Goal: Transaction & Acquisition: Purchase product/service

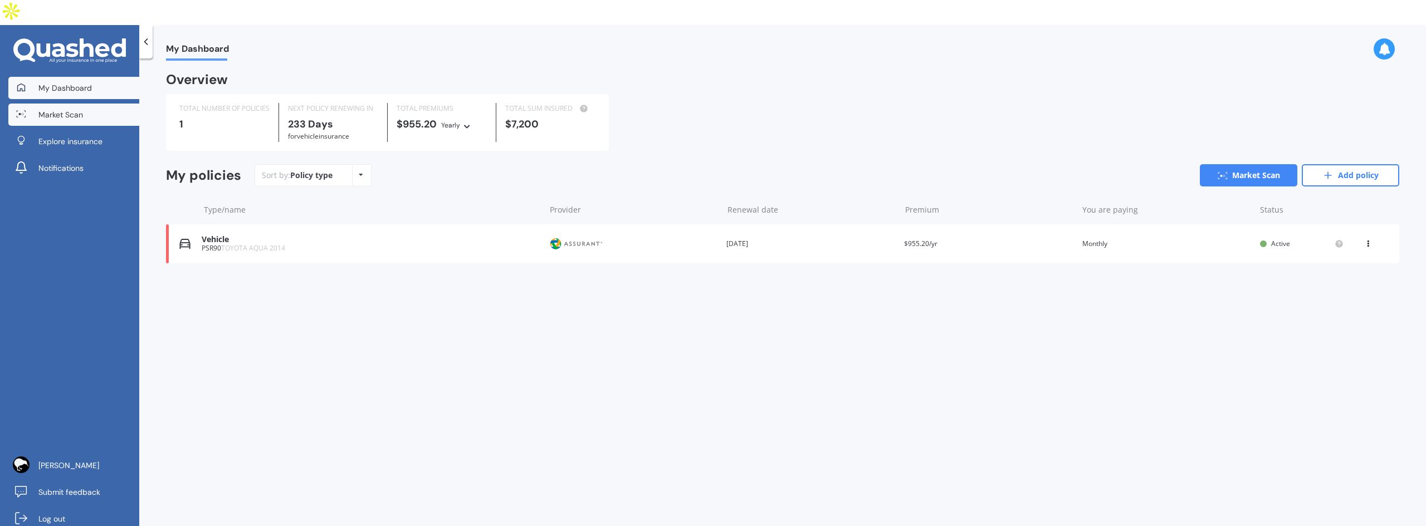
click at [101, 104] on link "Market Scan" at bounding box center [73, 115] width 131 height 22
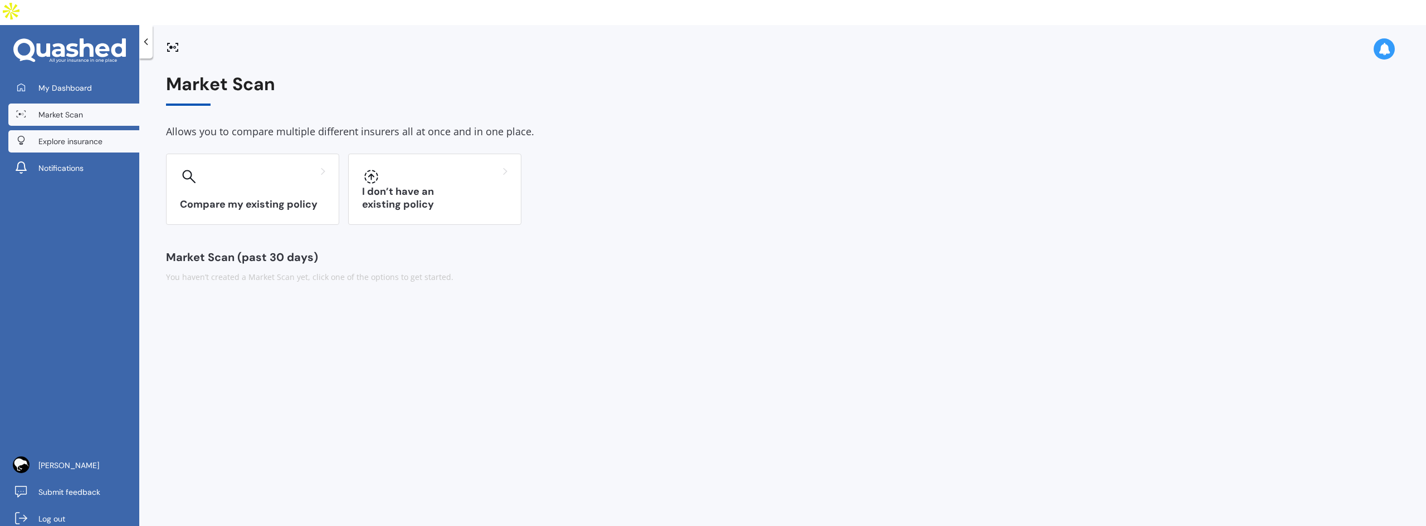
click at [69, 136] on span "Explore insurance" at bounding box center [70, 141] width 64 height 11
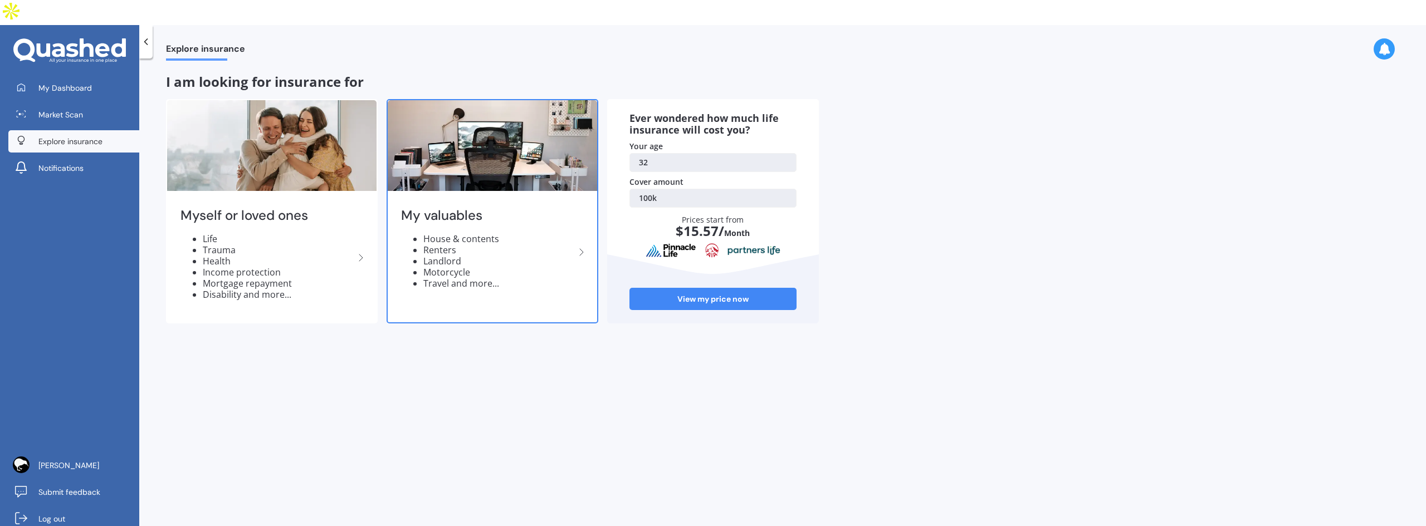
click at [500, 207] on h2 "My valuables" at bounding box center [488, 215] width 174 height 17
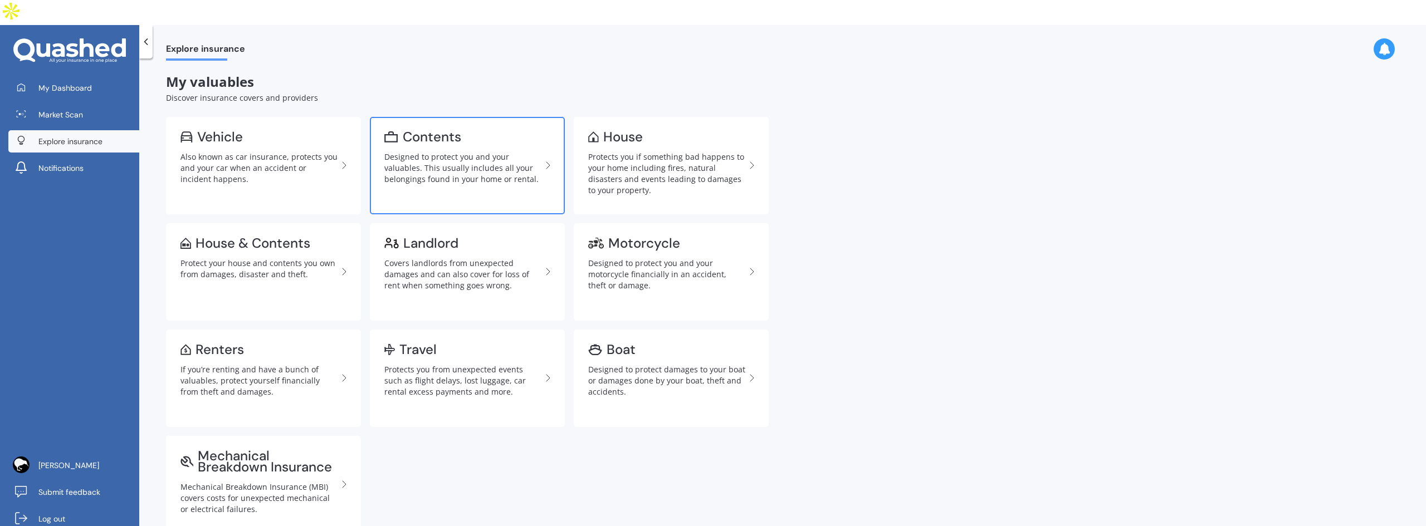
click at [459, 154] on div "Designed to protect you and your valuables. This usually includes all your belo…" at bounding box center [462, 168] width 157 height 33
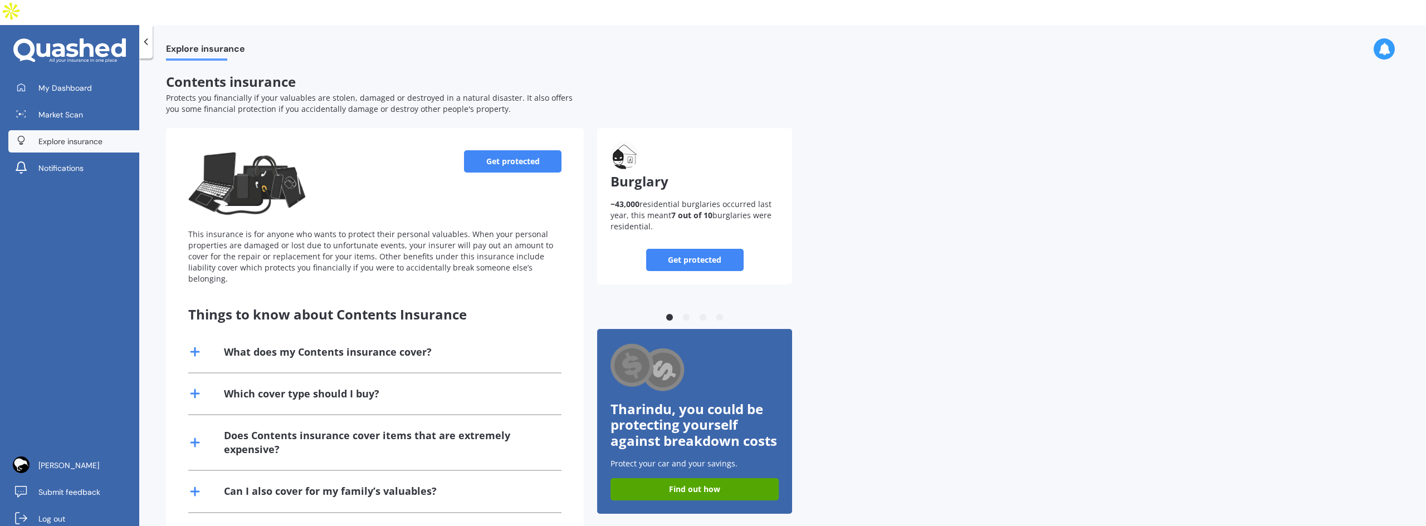
click at [343, 345] on div "What does my Contents insurance cover?" at bounding box center [328, 352] width 208 height 14
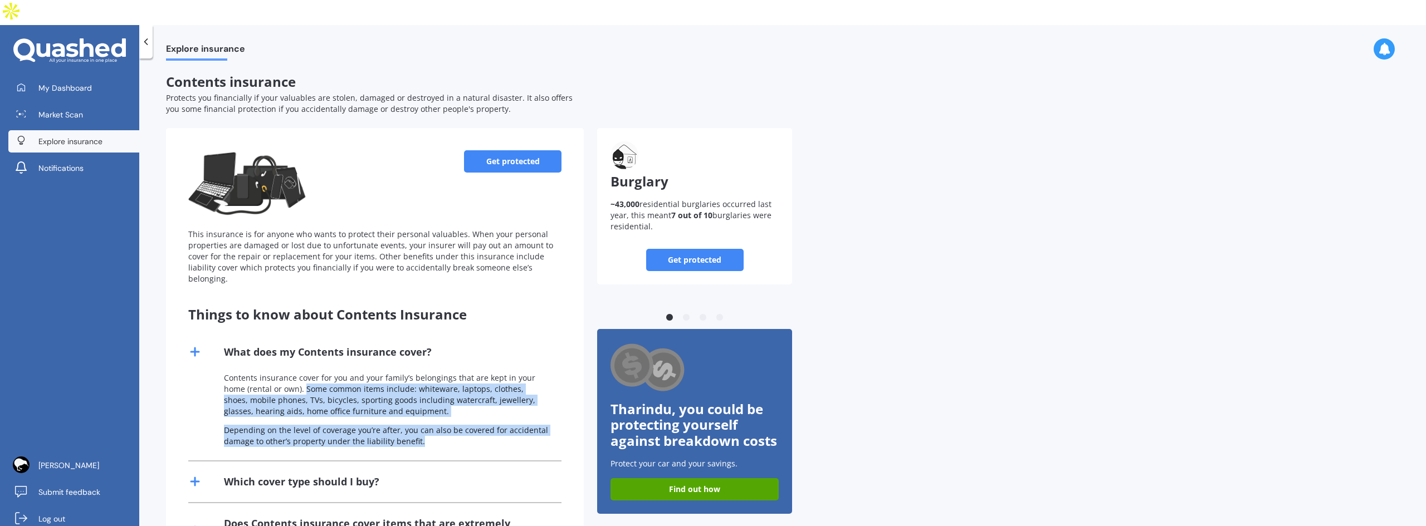
drag, startPoint x: 305, startPoint y: 357, endPoint x: 420, endPoint y: 406, distance: 125.5
click at [420, 406] on div "Contents insurance cover for you and your family’s belongings that are kept in …" at bounding box center [374, 417] width 373 height 88
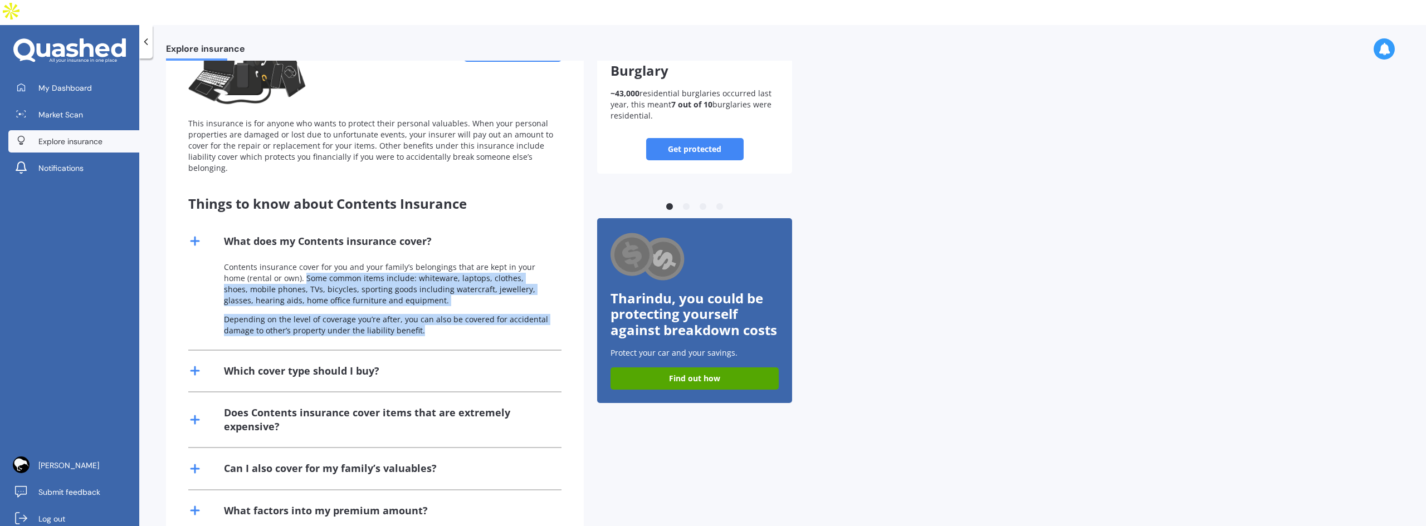
scroll to position [111, 0]
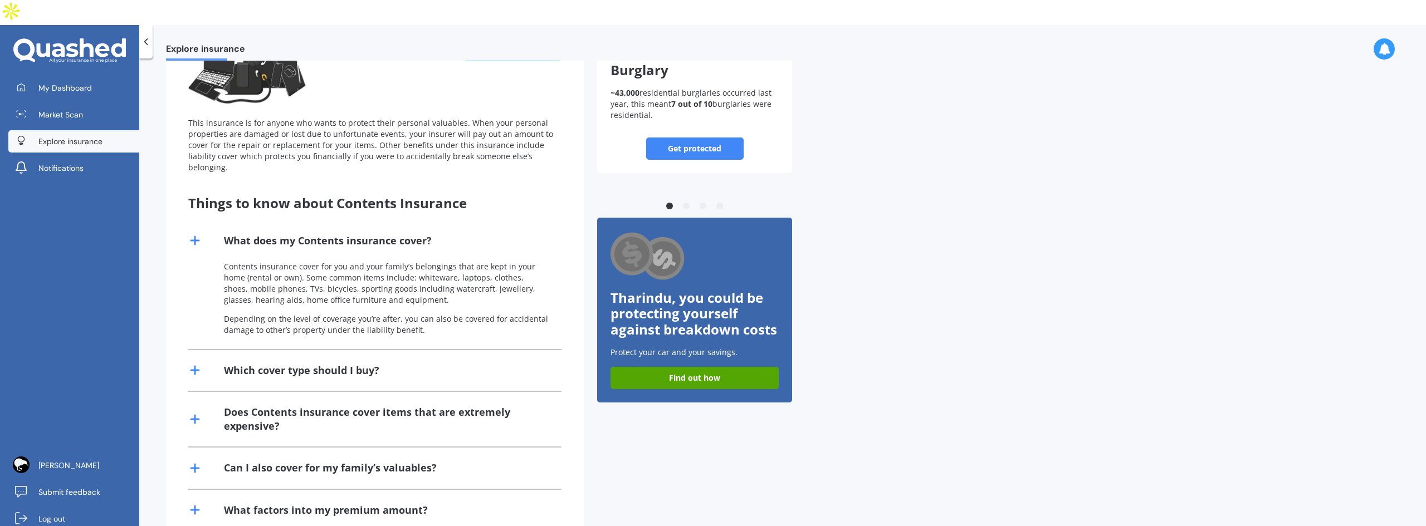
click at [231, 364] on div "Which cover type should I buy?" at bounding box center [301, 371] width 155 height 14
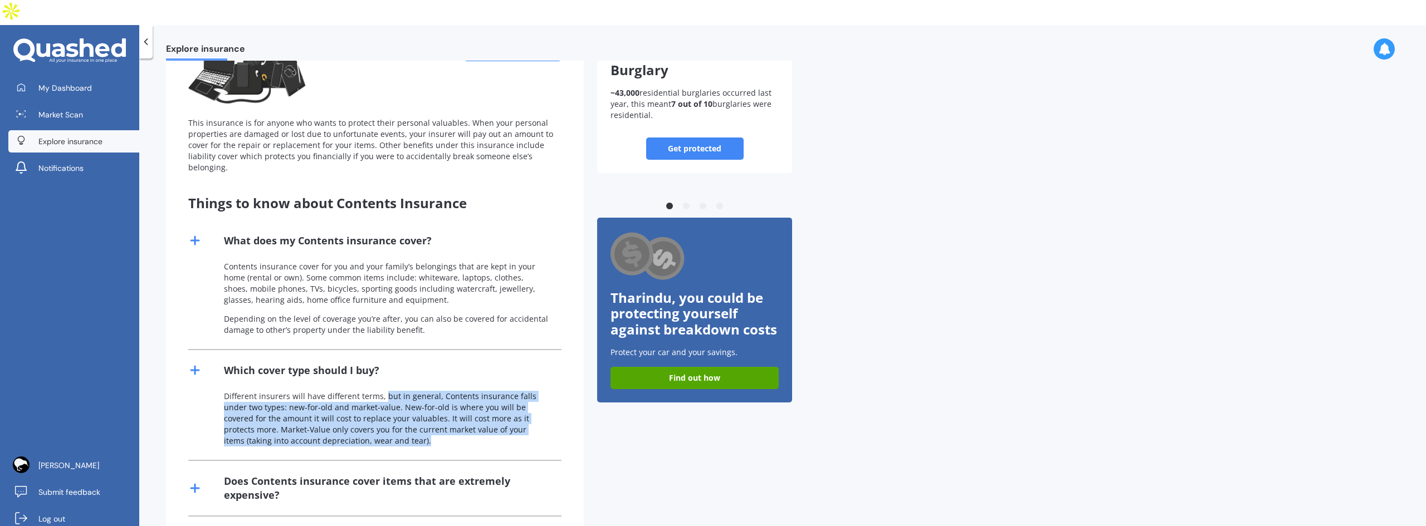
drag, startPoint x: 382, startPoint y: 359, endPoint x: 526, endPoint y: 403, distance: 150.7
click at [526, 403] on p "Different insurers will have different terms, but in general, Contents insuranc…" at bounding box center [386, 419] width 324 height 56
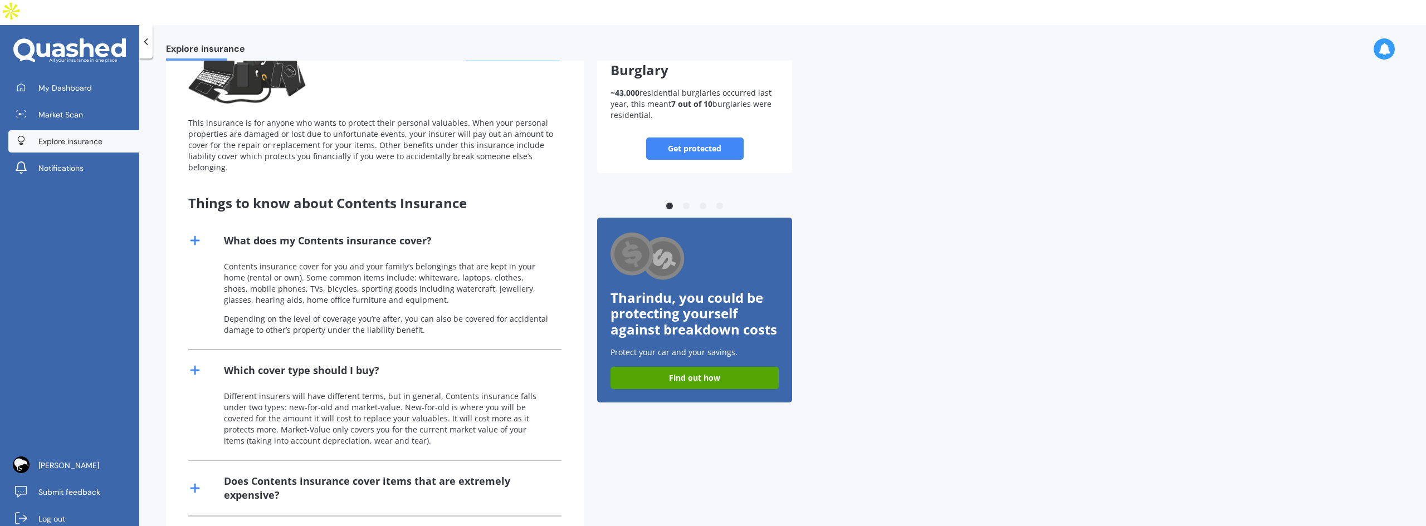
click at [241, 364] on div "Which cover type should I buy?" at bounding box center [301, 371] width 155 height 14
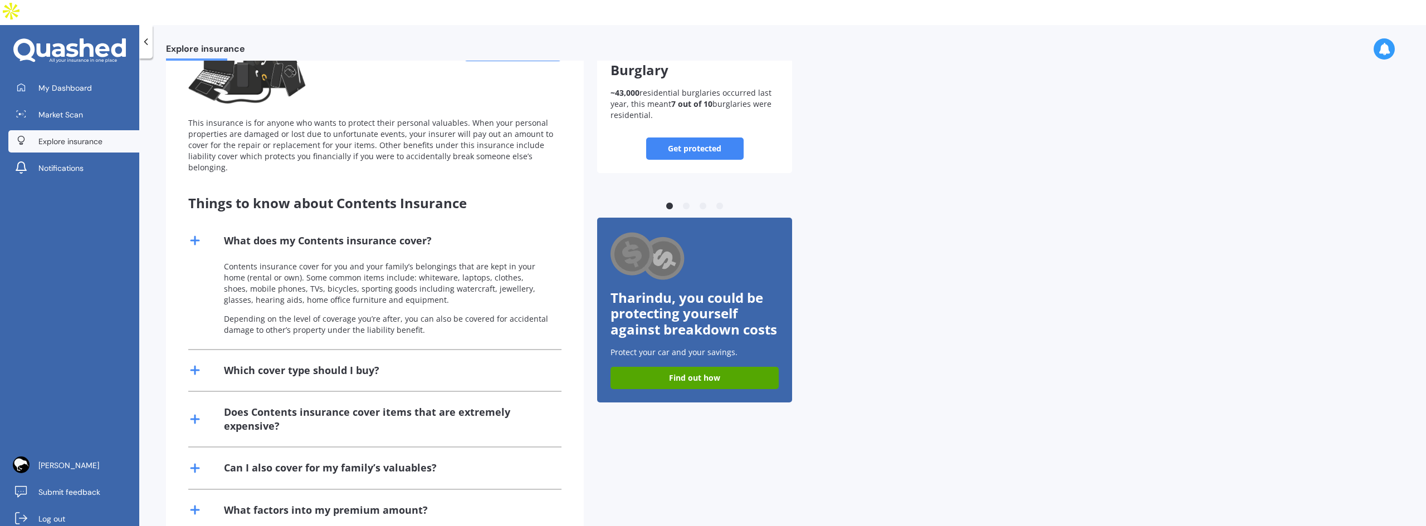
click at [235, 406] on div "Does Contents insurance cover items that are extremely expensive?" at bounding box center [386, 420] width 324 height 28
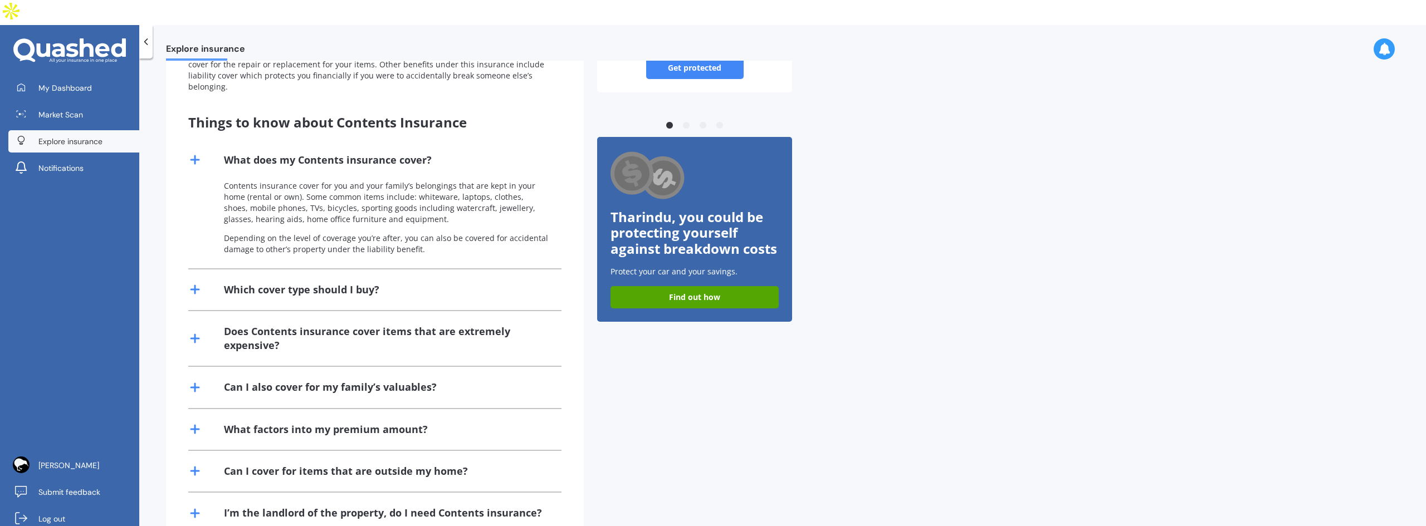
scroll to position [0, 0]
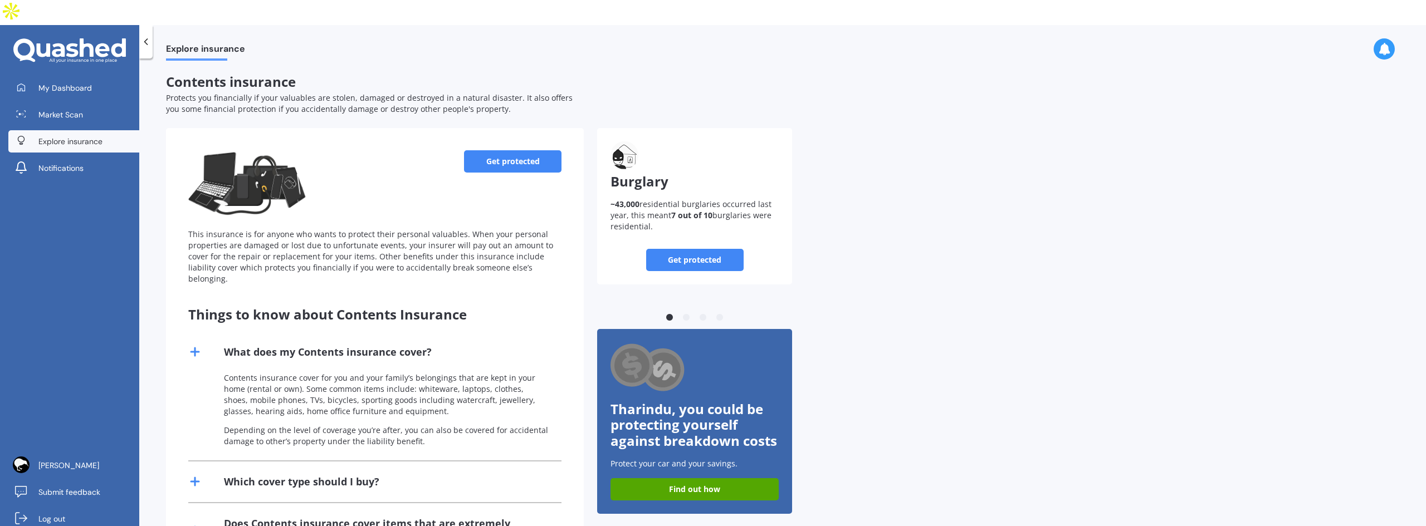
click at [520, 150] on link "Get protected" at bounding box center [512, 161] width 97 height 22
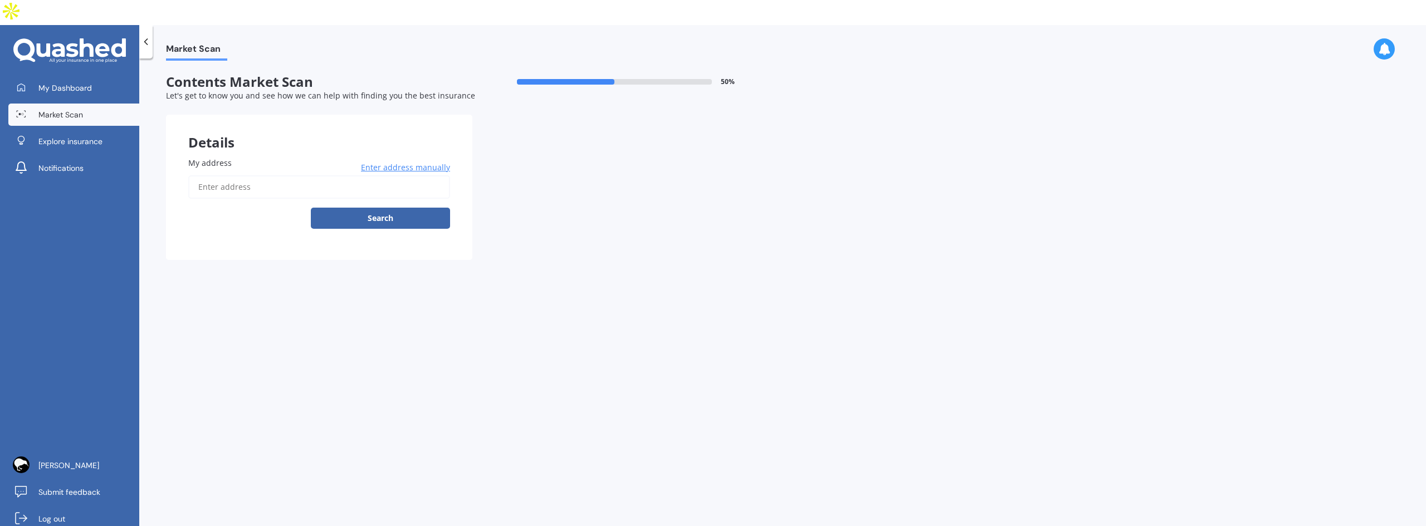
click at [272, 175] on input "My address" at bounding box center [319, 186] width 262 height 23
type input "1/481 Barbadoes Street, Christchurch Central City, Christchurch 8013"
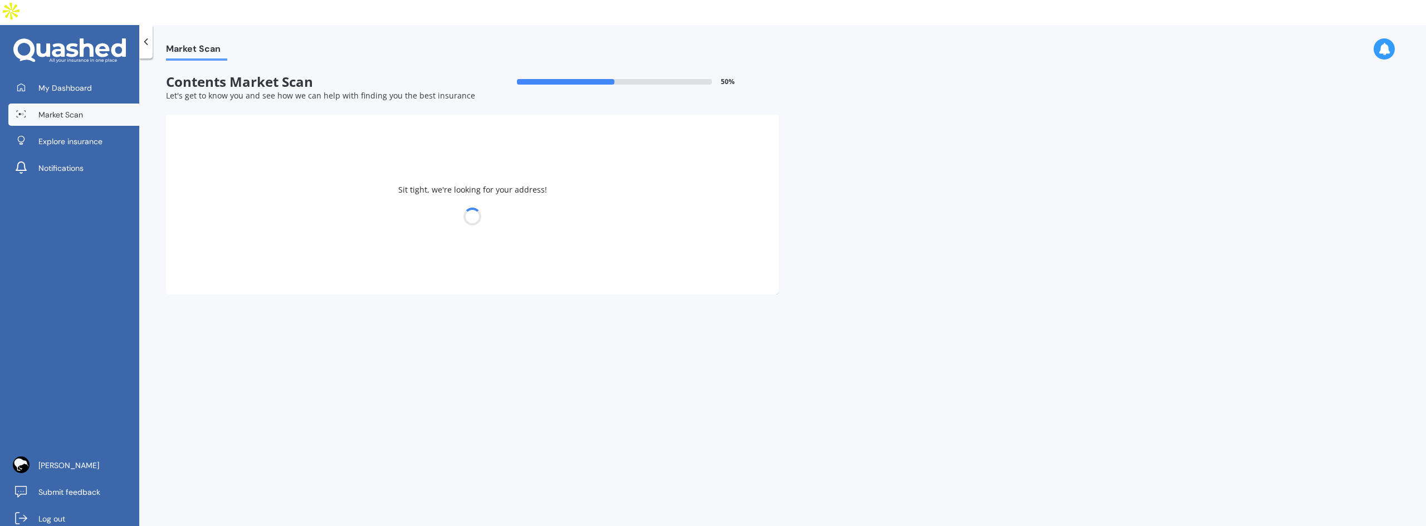
select select "13"
select select "12"
select select "1992"
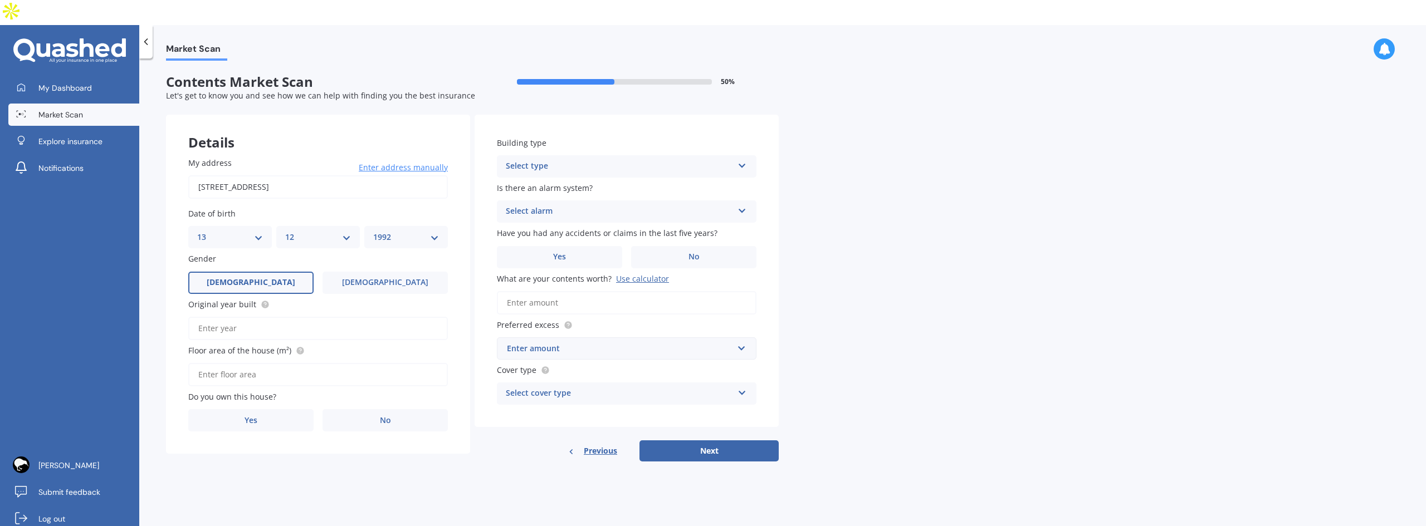
click at [575, 160] on div "Select type" at bounding box center [619, 166] width 227 height 13
click at [585, 203] on span "Multi-unit (in a block of 6 or less)" at bounding box center [569, 208] width 126 height 11
click at [570, 205] on div "Select alarm" at bounding box center [619, 211] width 227 height 13
click at [578, 243] on div "Yes, not monitored" at bounding box center [627, 253] width 259 height 20
click at [669, 246] on label "No" at bounding box center [693, 257] width 125 height 22
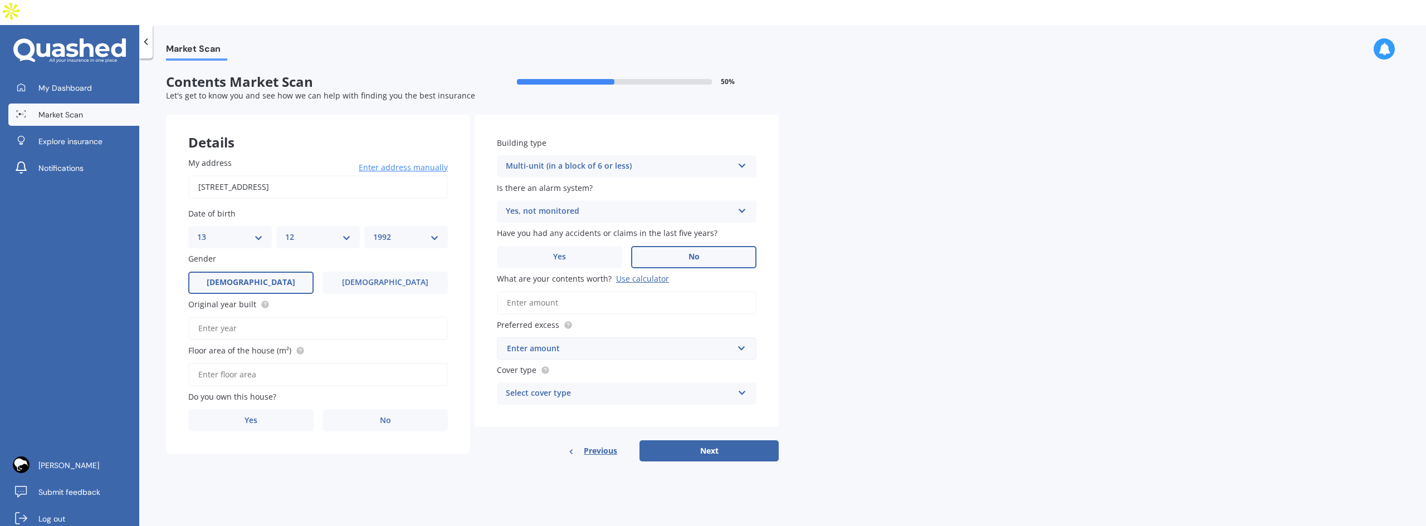
click at [0, 0] on input "No" at bounding box center [0, 0] width 0 height 0
click at [595, 291] on input "What are your contents worth? Use calculator" at bounding box center [627, 302] width 260 height 23
click at [534, 291] on input "What are your contents worth? Use calculator" at bounding box center [627, 302] width 260 height 23
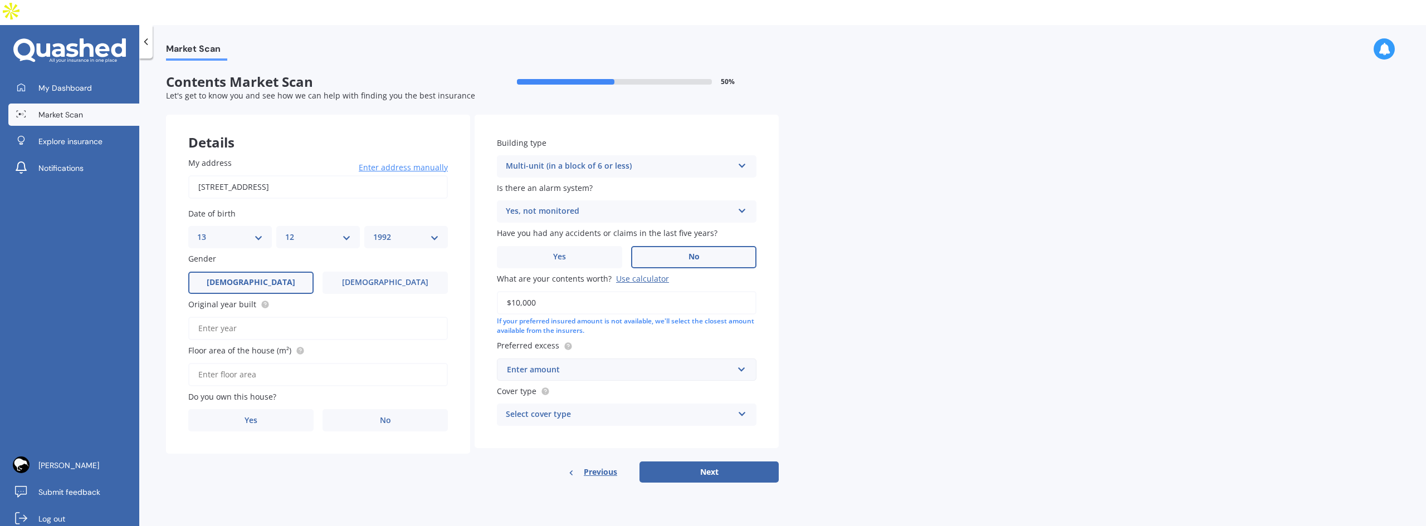
type input "$10,000"
click at [572, 364] on div "Enter amount" at bounding box center [620, 370] width 226 height 12
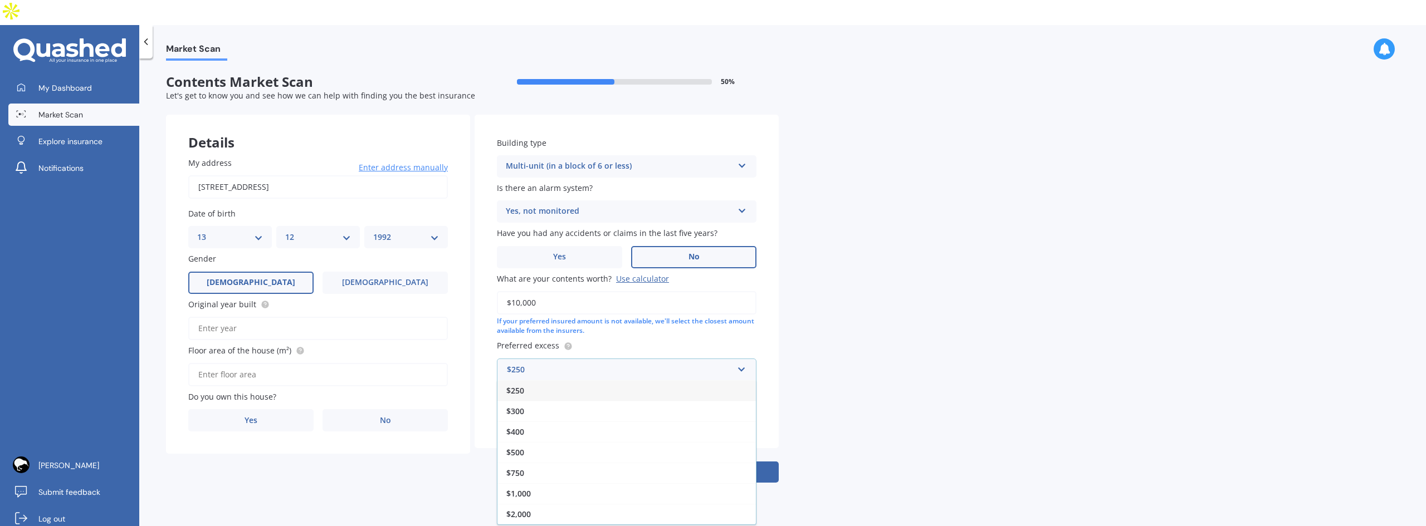
click at [558, 381] on div "$250" at bounding box center [627, 391] width 259 height 21
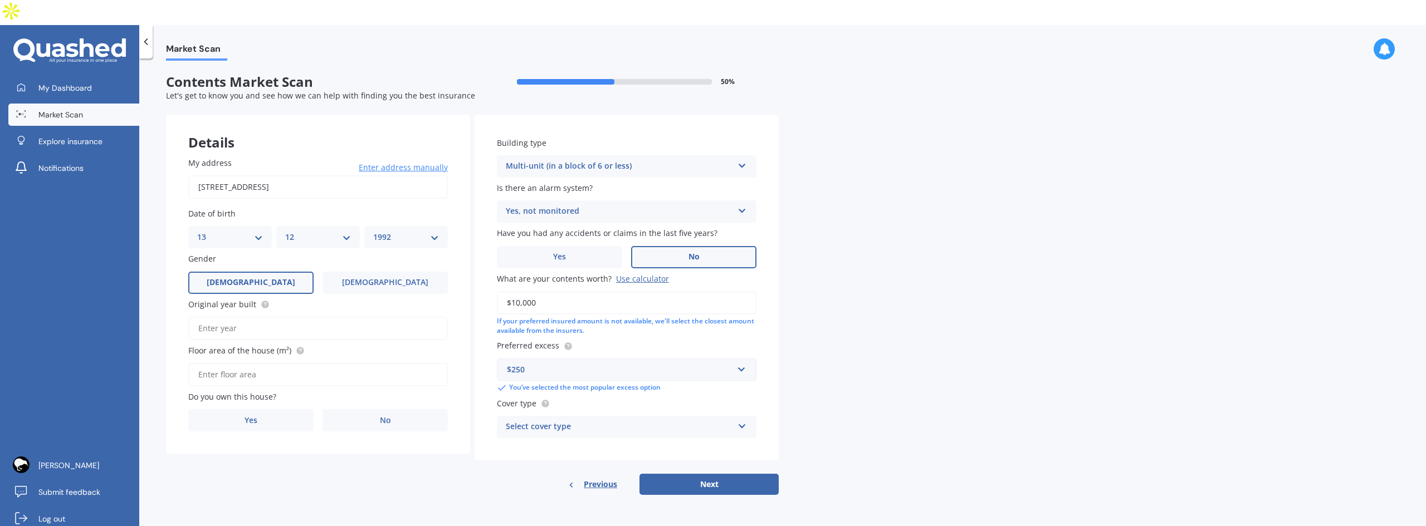
click at [589, 364] on div "$250" at bounding box center [620, 370] width 226 height 12
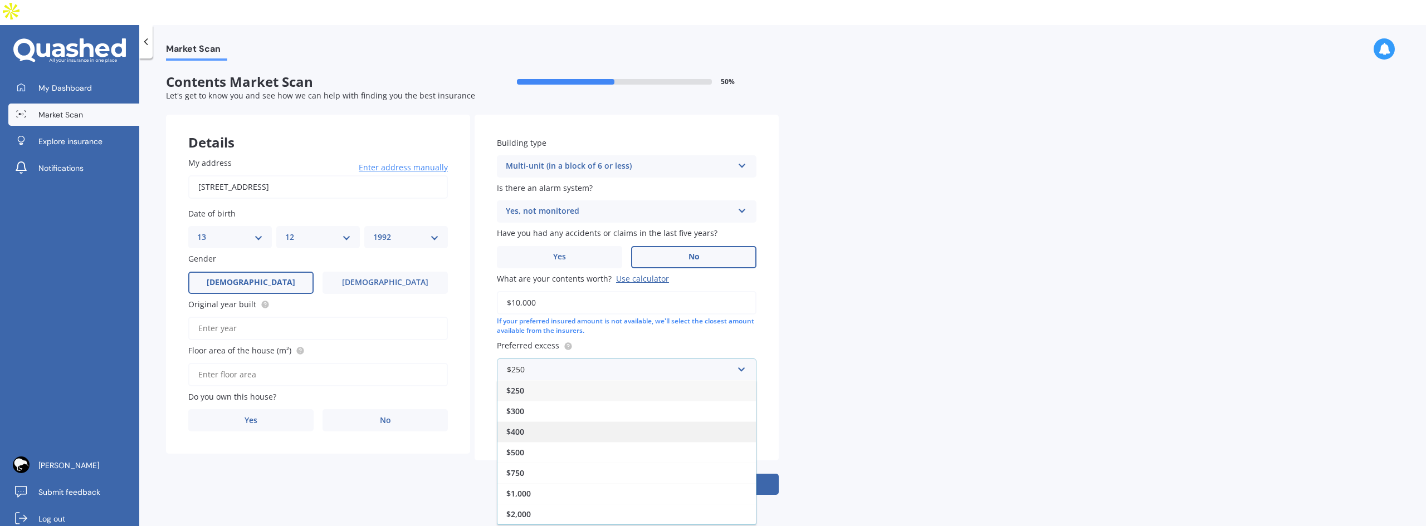
click at [546, 422] on div "$400" at bounding box center [627, 432] width 259 height 21
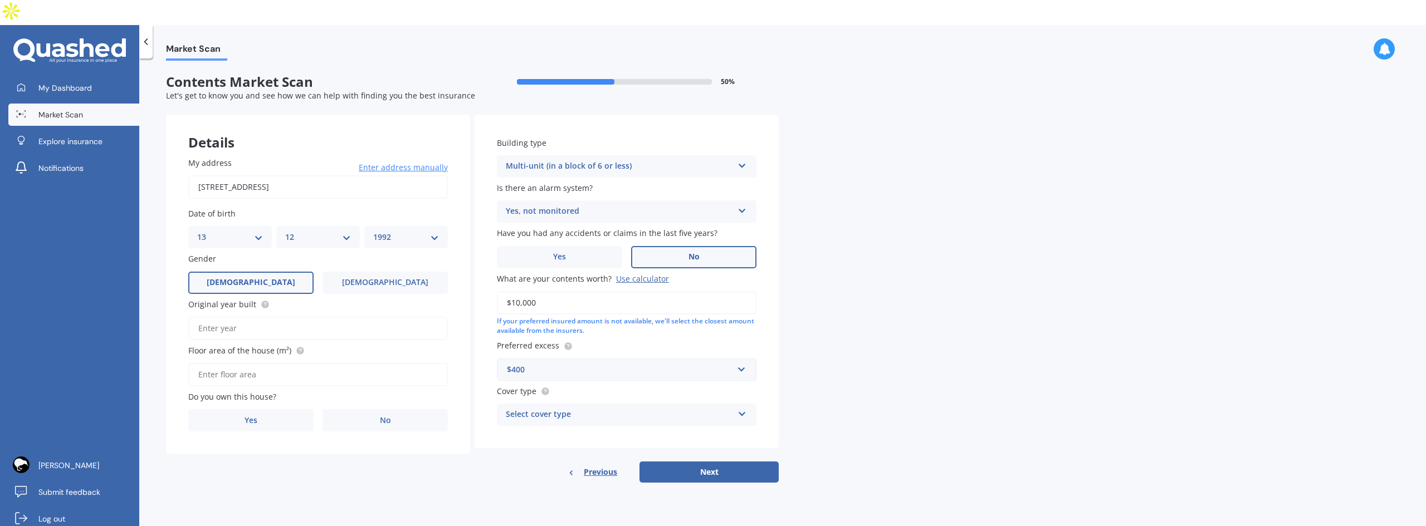
click at [726, 404] on div "Select cover type High Limited" at bounding box center [627, 415] width 260 height 22
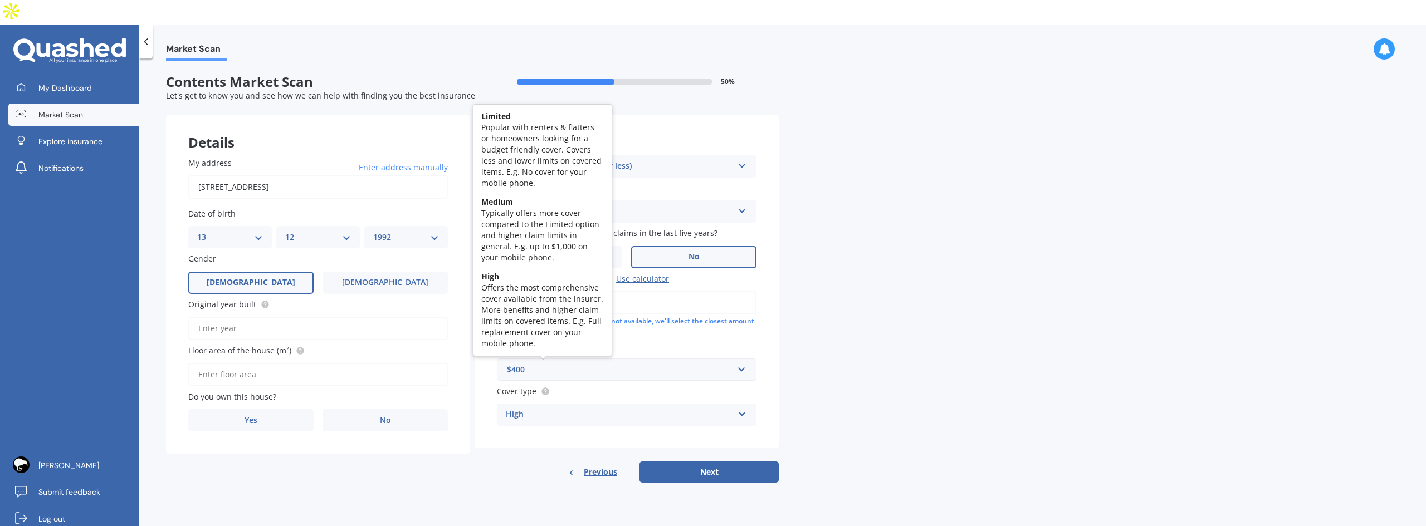
click at [548, 388] on circle at bounding box center [545, 391] width 7 height 7
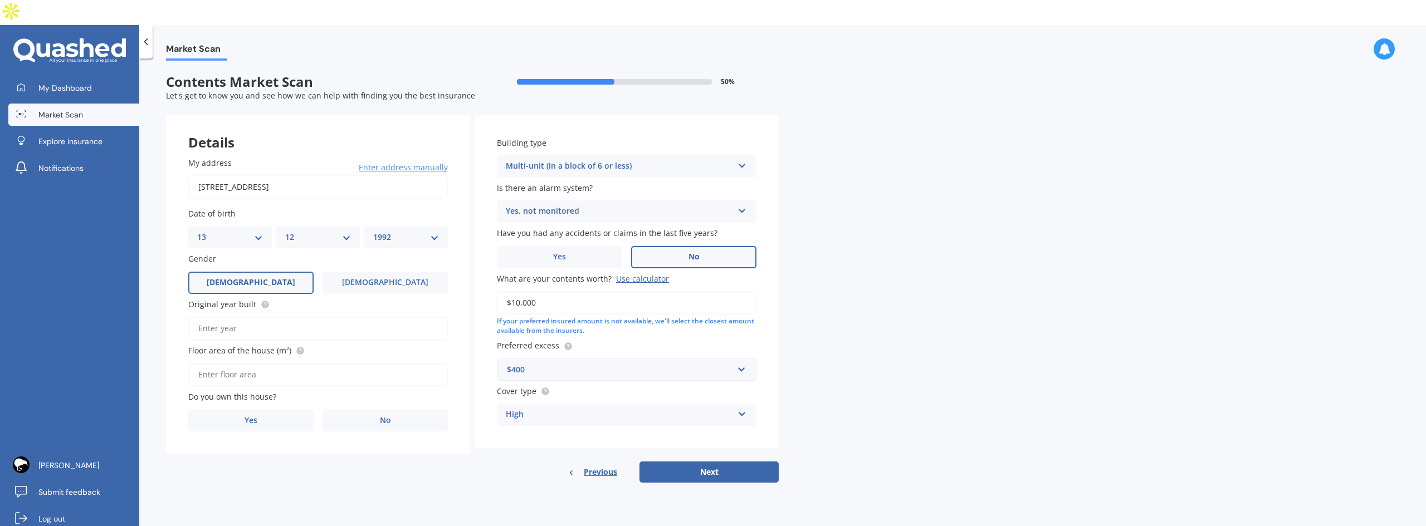
click at [559, 408] on div "High" at bounding box center [619, 414] width 227 height 13
click at [550, 447] on div "Limited" at bounding box center [627, 457] width 259 height 20
click at [563, 408] on div "Limited" at bounding box center [619, 414] width 227 height 13
click at [374, 455] on div "Details My address 1/481 Barbadoes Street, Christchurch Central City, Christchu…" at bounding box center [472, 299] width 613 height 368
click at [364, 409] on label "No" at bounding box center [385, 420] width 125 height 22
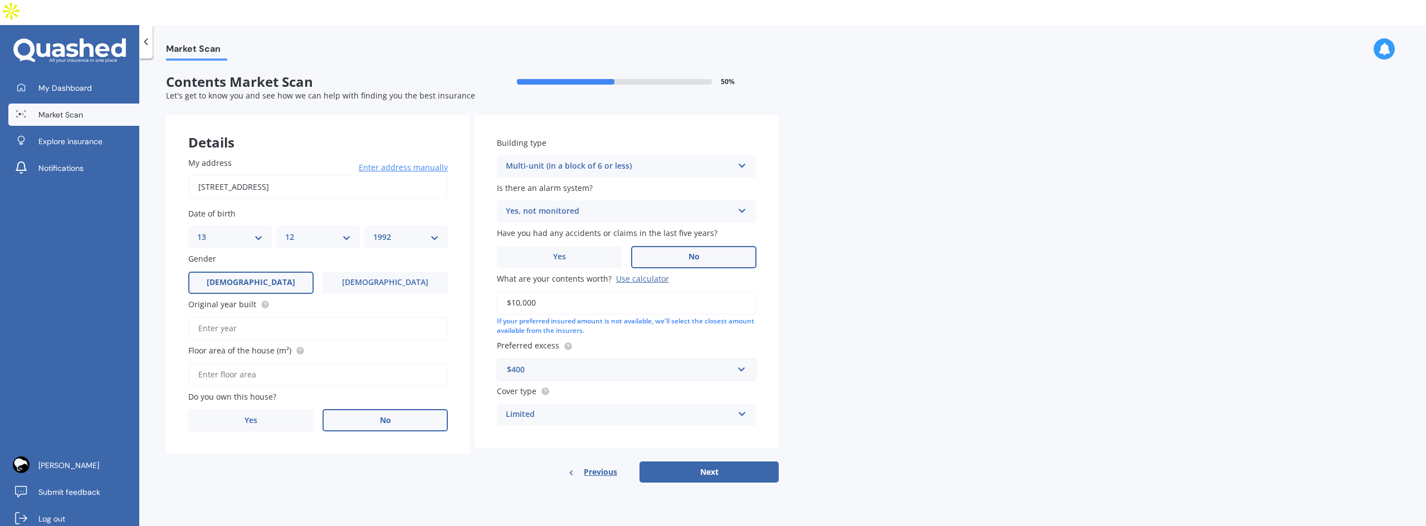
click at [0, 0] on input "No" at bounding box center [0, 0] width 0 height 0
click at [291, 317] on input "Original year built" at bounding box center [318, 328] width 260 height 23
click at [266, 300] on icon at bounding box center [265, 304] width 9 height 9
click at [261, 301] on circle at bounding box center [264, 304] width 7 height 7
click at [262, 317] on input "Original year built" at bounding box center [318, 328] width 260 height 23
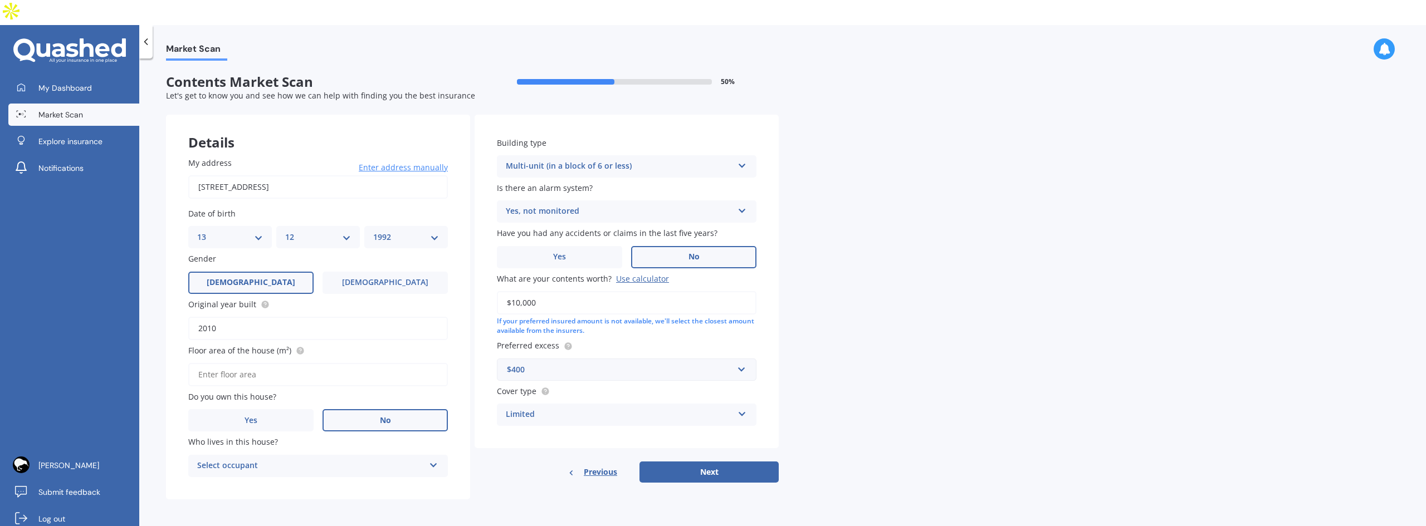
type input "2010"
click at [279, 363] on input "Floor area of the house (m²)" at bounding box center [318, 374] width 260 height 23
click at [296, 347] on circle at bounding box center [299, 350] width 7 height 7
click at [291, 363] on input "Floor area of the house (m²)" at bounding box center [318, 374] width 260 height 23
type input "100"
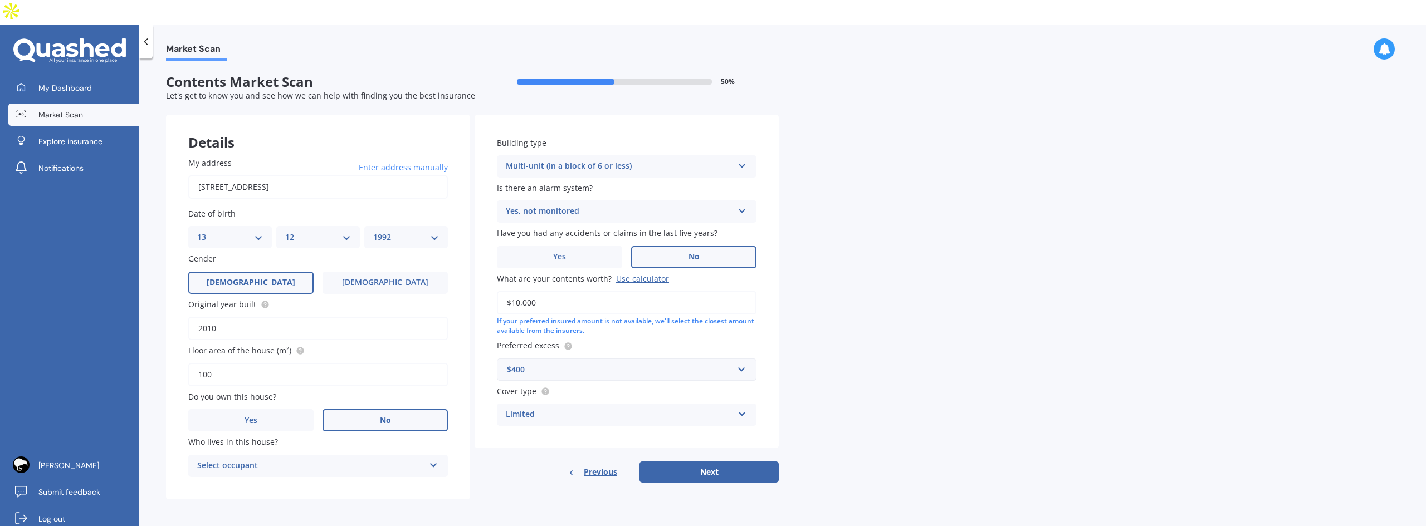
click at [301, 460] on div "Select occupant" at bounding box center [310, 466] width 227 height 13
click at [259, 478] on div "Tenant" at bounding box center [318, 488] width 259 height 20
click at [714, 462] on button "Next" at bounding box center [709, 472] width 139 height 21
select select "13"
select select "12"
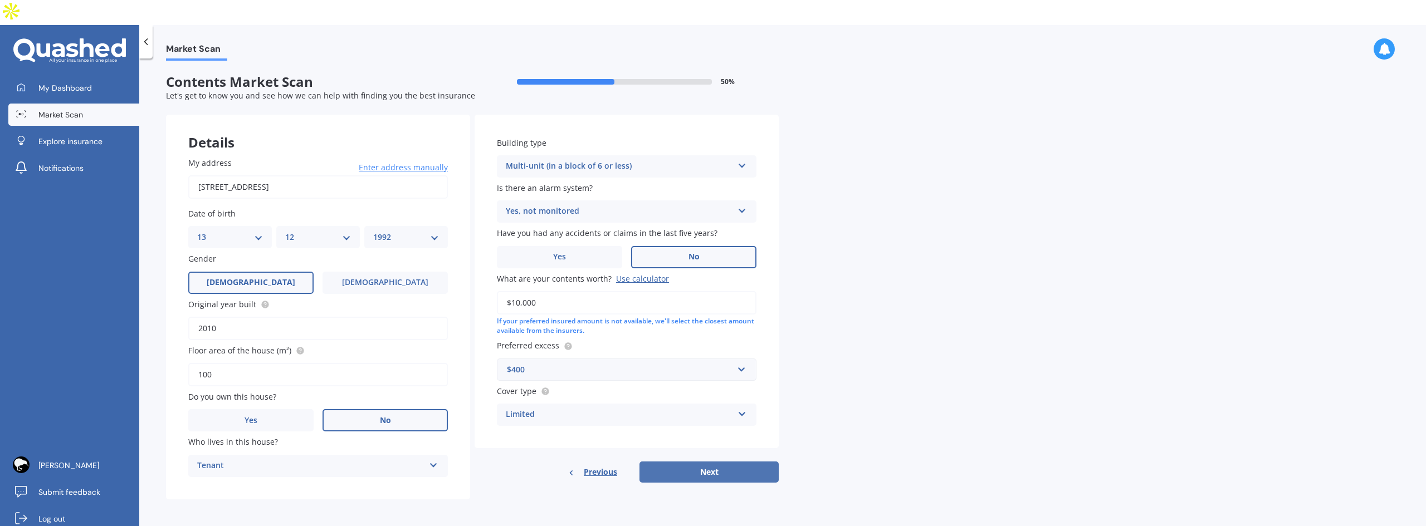
select select "1992"
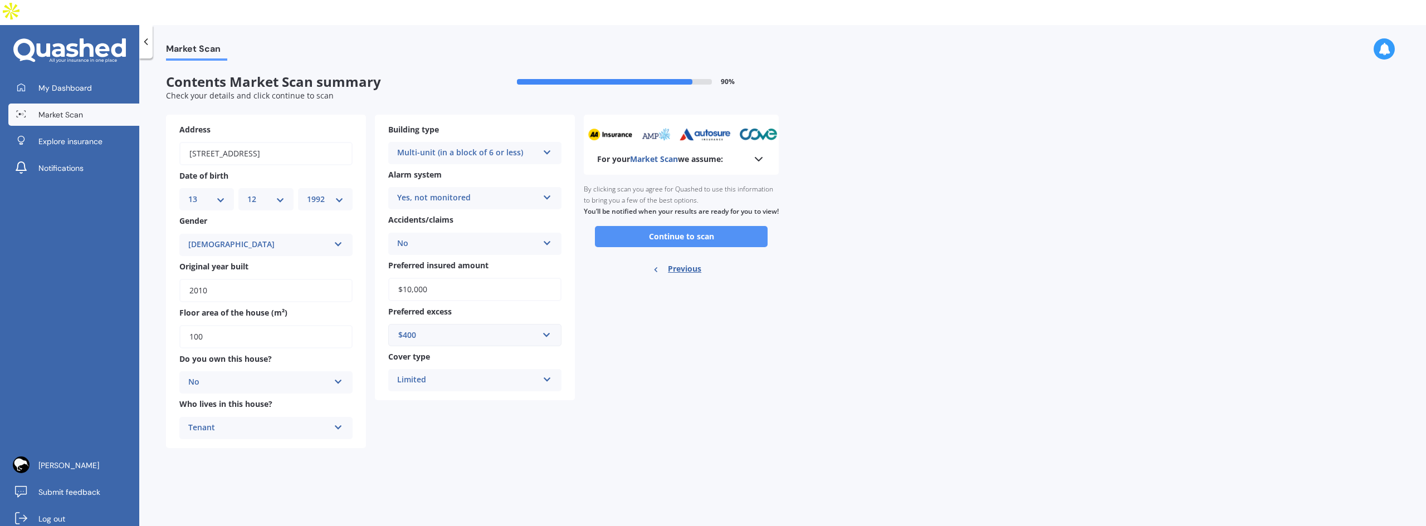
click at [648, 226] on button "Continue to scan" at bounding box center [681, 236] width 173 height 21
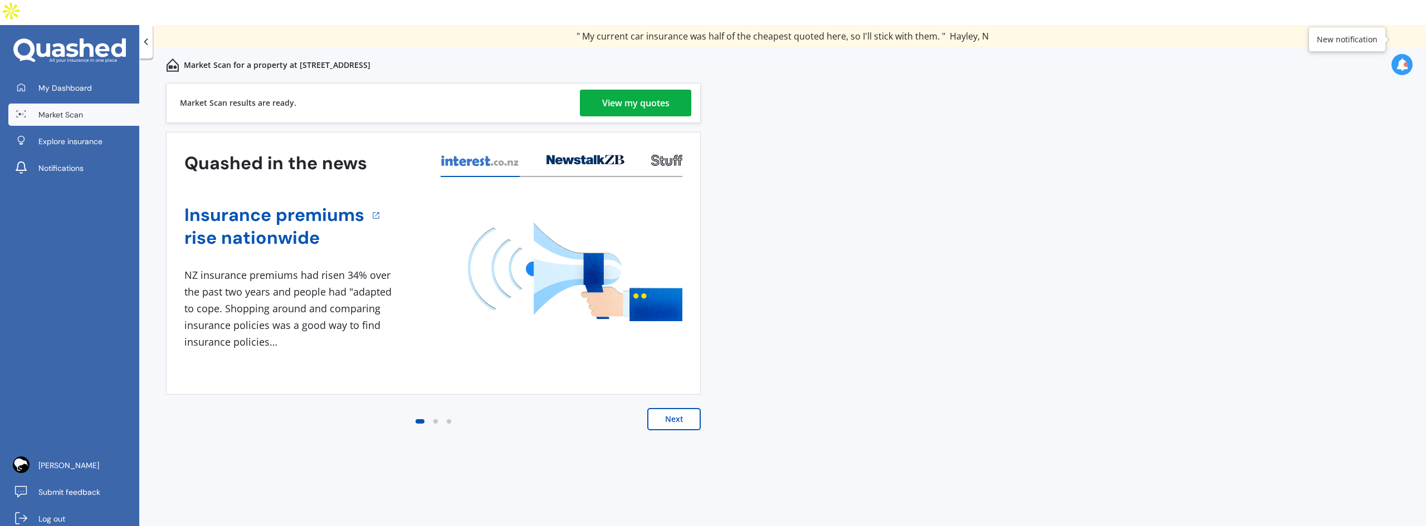
click at [651, 90] on div "View my quotes" at bounding box center [635, 103] width 67 height 27
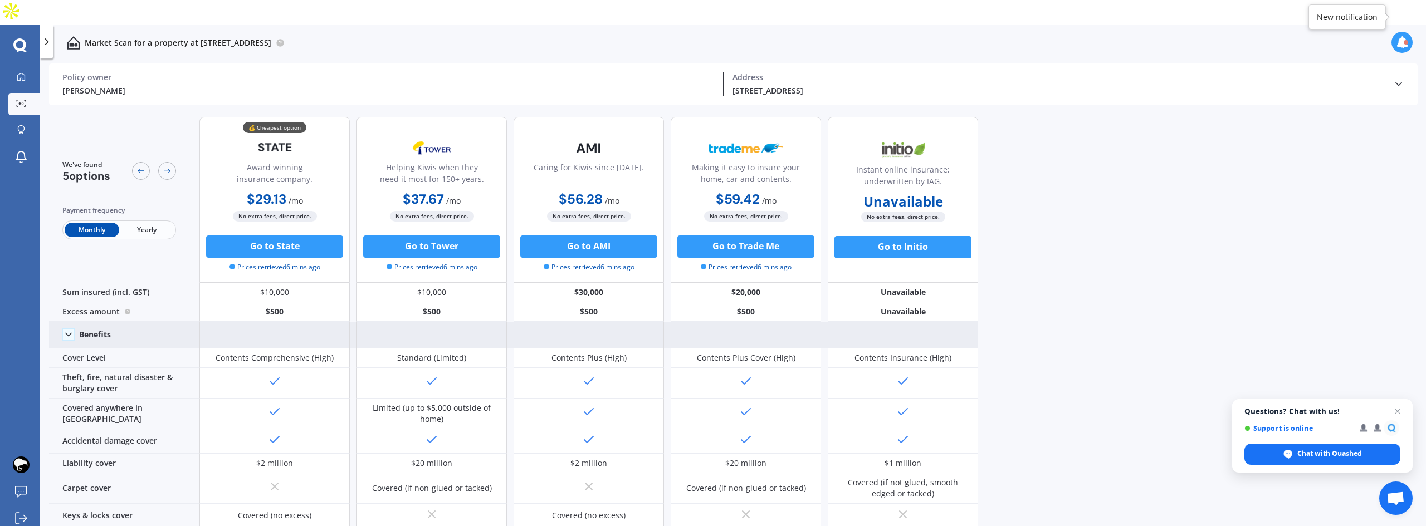
click at [74, 329] on icon at bounding box center [68, 334] width 11 height 11
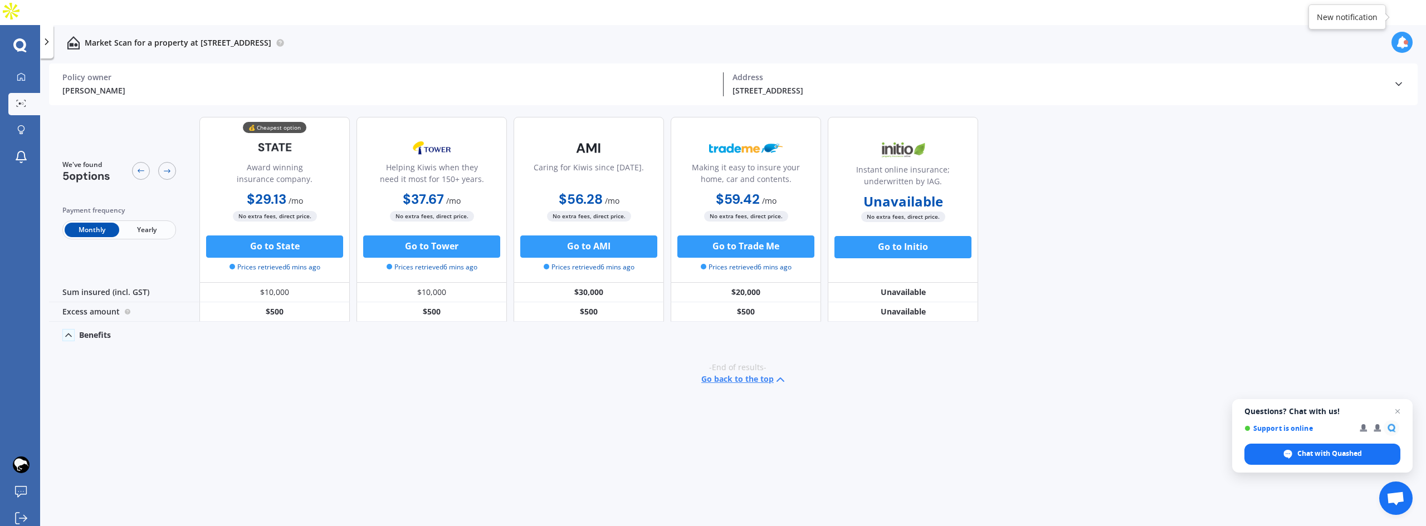
click at [70, 330] on icon at bounding box center [68, 335] width 11 height 11
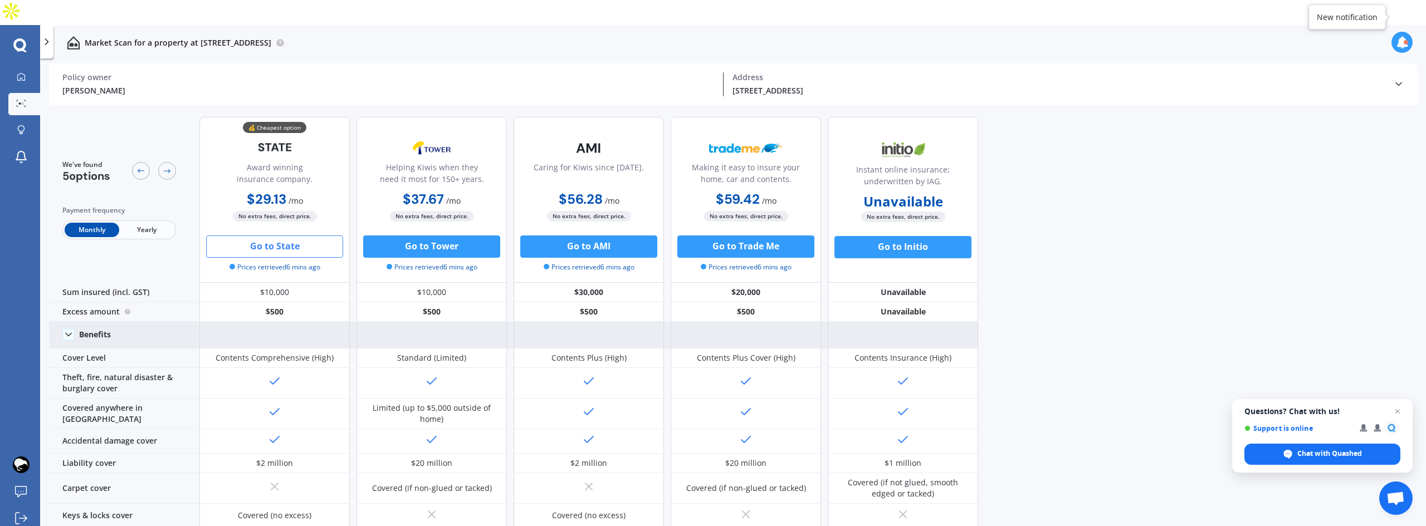
click at [282, 236] on button "Go to State" at bounding box center [274, 247] width 137 height 22
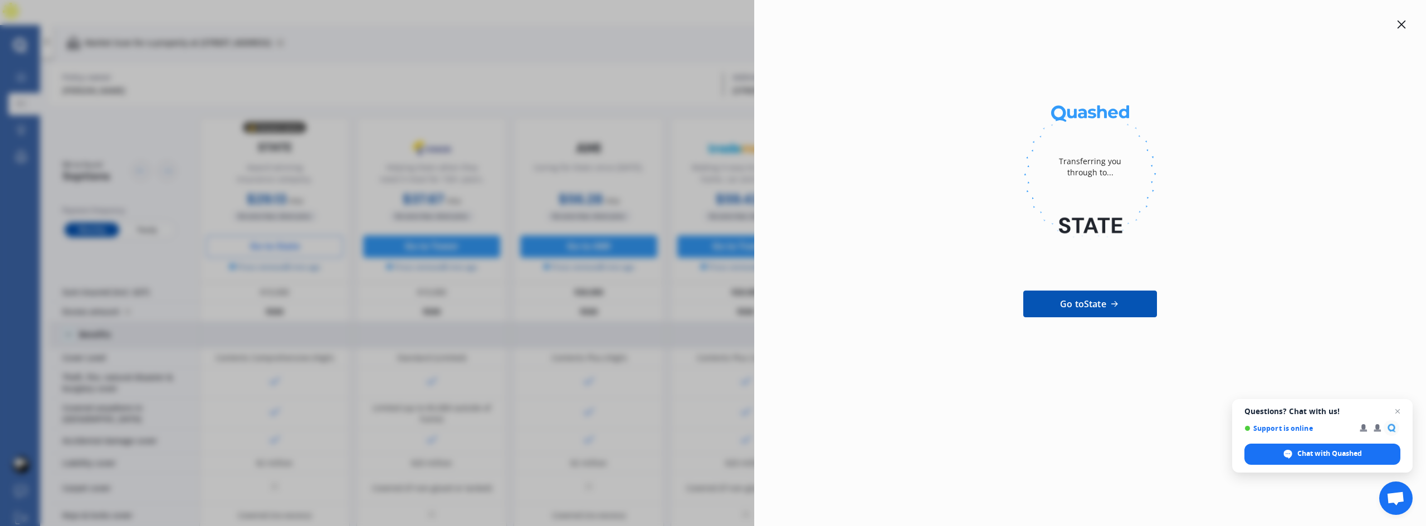
click at [1396, 21] on div at bounding box center [1401, 24] width 13 height 13
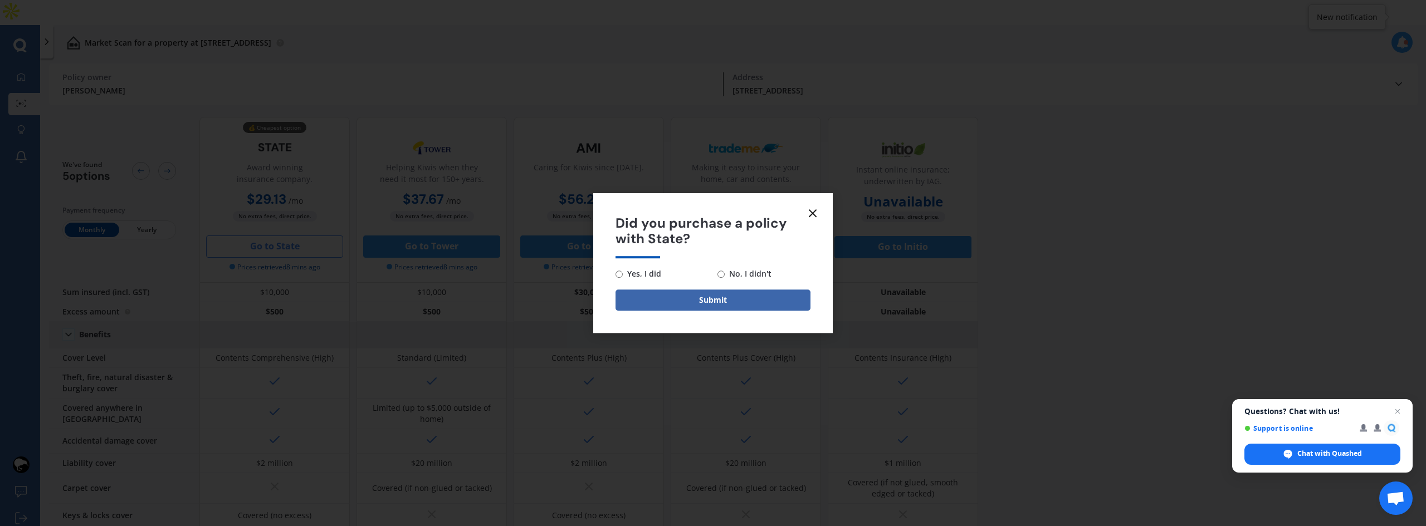
click at [739, 270] on span "No, I didn't" at bounding box center [748, 273] width 47 height 13
click at [725, 271] on input "No, I didn't" at bounding box center [721, 274] width 7 height 7
radio input "true"
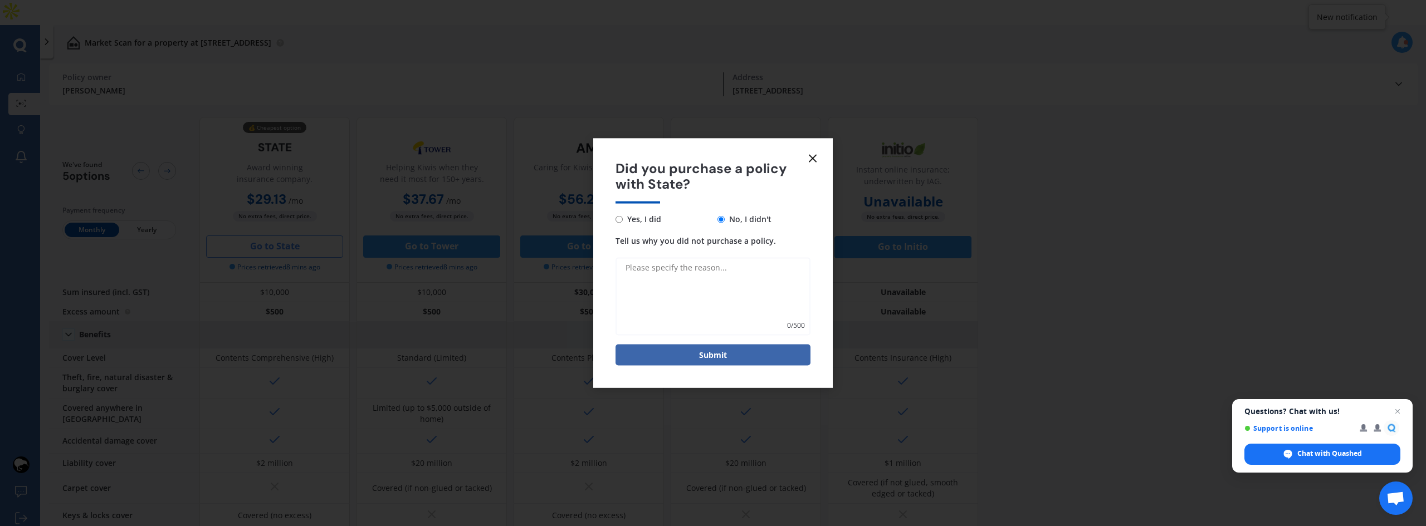
click at [810, 163] on icon at bounding box center [812, 158] width 13 height 13
